Goal: Task Accomplishment & Management: Manage account settings

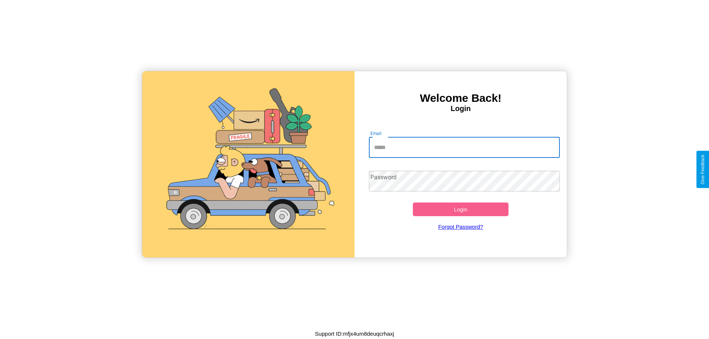
click at [464, 147] on input "Email" at bounding box center [464, 147] width 191 height 21
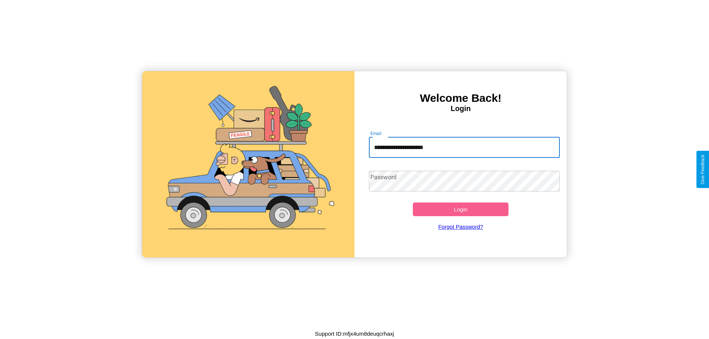
type input "**********"
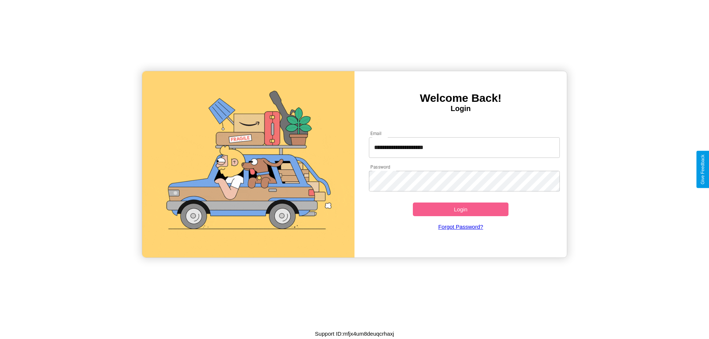
click at [460, 209] on button "Login" at bounding box center [461, 210] width 96 height 14
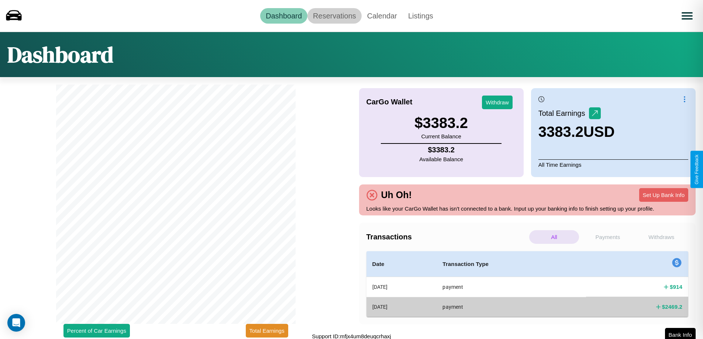
click at [335, 16] on link "Reservations" at bounding box center [335, 16] width 54 height 16
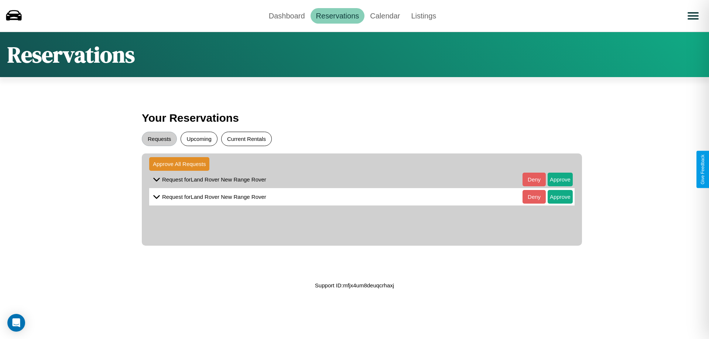
click at [246, 139] on button "Current Rentals" at bounding box center [246, 139] width 51 height 14
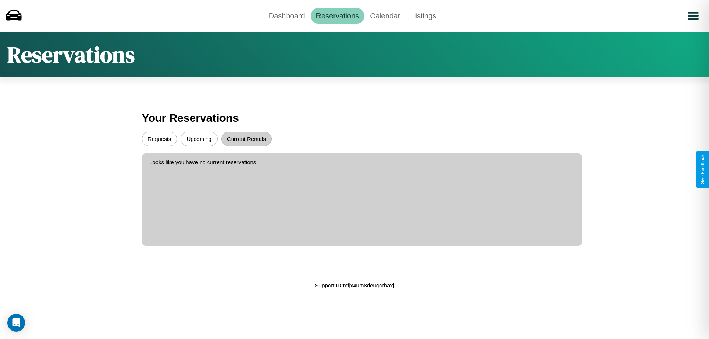
click at [199, 139] on button "Upcoming" at bounding box center [199, 139] width 37 height 14
click at [159, 139] on button "Requests" at bounding box center [159, 139] width 35 height 14
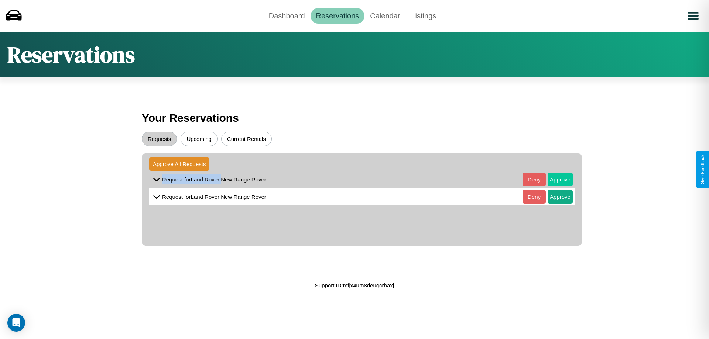
click at [555, 179] on button "Approve" at bounding box center [560, 180] width 25 height 14
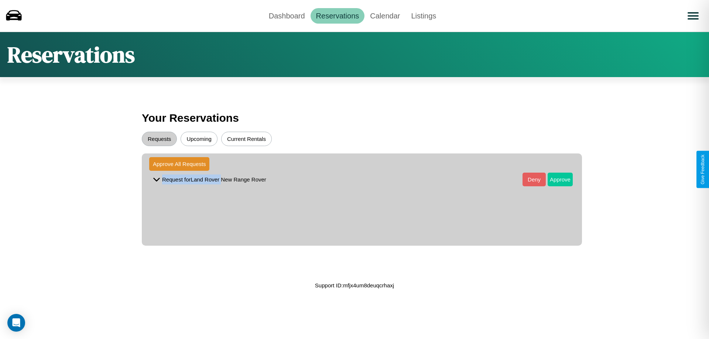
click at [555, 179] on button "Approve" at bounding box center [560, 180] width 25 height 14
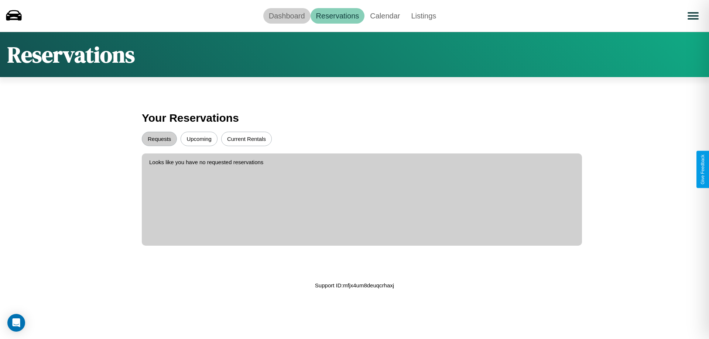
click at [287, 16] on link "Dashboard" at bounding box center [286, 16] width 47 height 16
